Goal: Download file/media

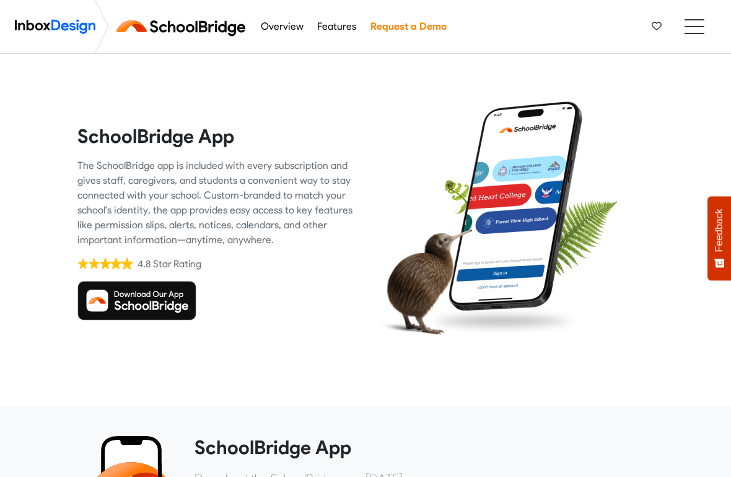
click at [134, 297] on img at bounding box center [136, 301] width 119 height 40
click at [137, 299] on img at bounding box center [136, 301] width 119 height 40
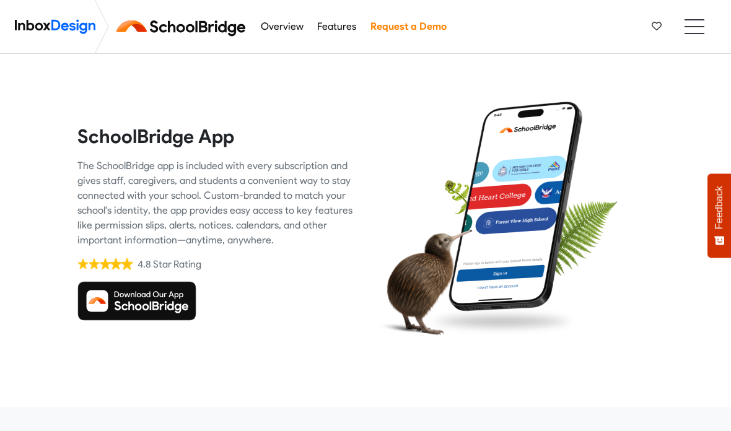
click at [162, 299] on img at bounding box center [136, 301] width 119 height 40
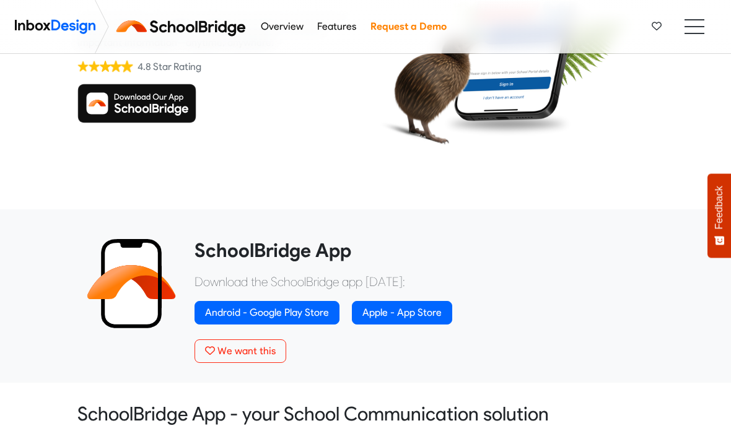
scroll to position [197, 0]
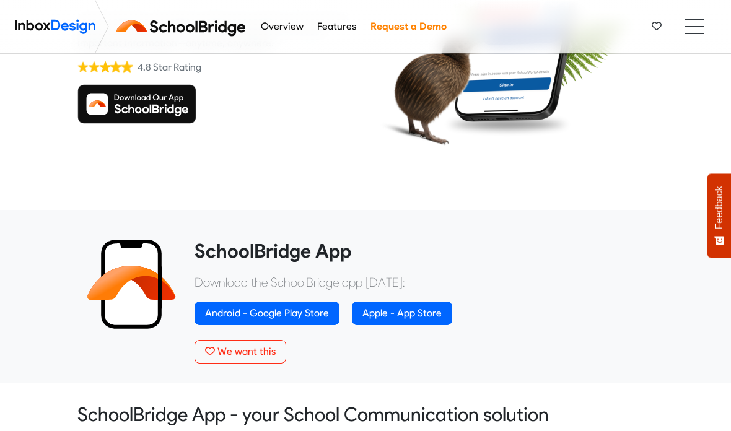
click at [412, 313] on link "Apple - App Store" at bounding box center [402, 314] width 100 height 24
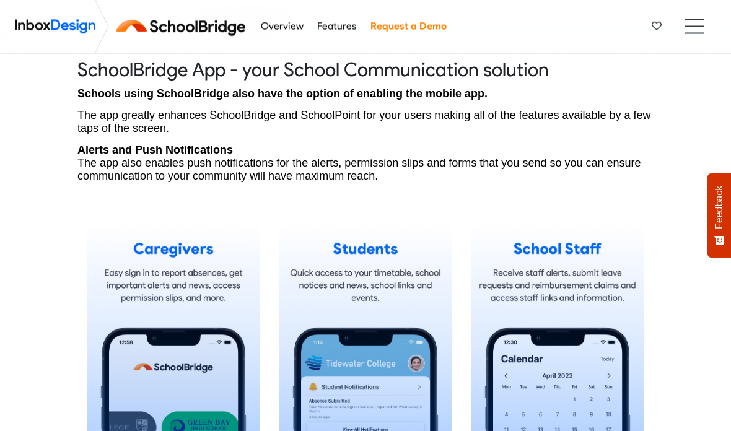
scroll to position [591, 0]
